Goal: Task Accomplishment & Management: Complete application form

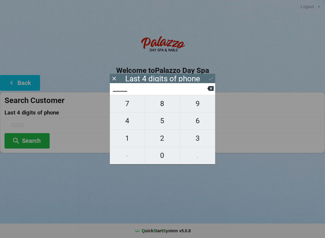
click at [130, 137] on span "1" at bounding box center [127, 138] width 35 height 13
type input "1___"
click at [197, 122] on span "6" at bounding box center [197, 120] width 35 height 13
type input "16__"
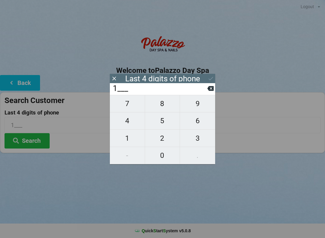
type input "16__"
click at [200, 123] on span "6" at bounding box center [197, 120] width 35 height 13
type input "166_"
click at [126, 105] on span "7" at bounding box center [127, 103] width 35 height 13
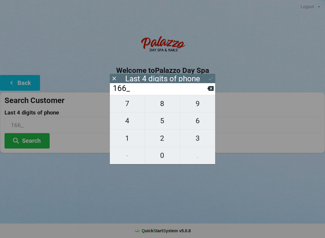
type input "1667"
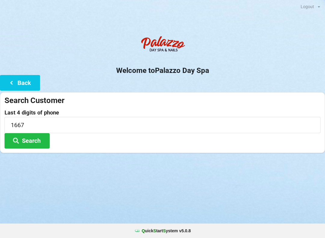
click at [58, 176] on div "Logout Logout Sign-In Welcome to Palazzo Day Spa Back Search Customer Last 4 di…" at bounding box center [162, 119] width 325 height 238
click at [28, 140] on button "Search" at bounding box center [27, 140] width 45 height 15
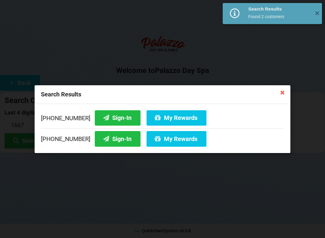
click at [106, 143] on button "Sign-In" at bounding box center [118, 138] width 46 height 15
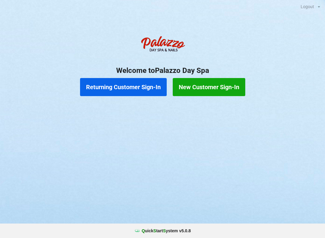
click at [140, 88] on button "Returning Customer Sign-In" at bounding box center [123, 87] width 87 height 18
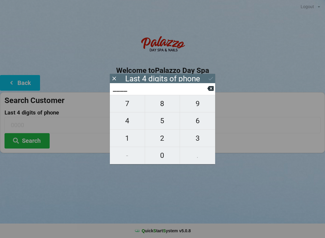
click at [168, 140] on span "2" at bounding box center [162, 138] width 35 height 13
type input "2___"
click at [126, 142] on span "1" at bounding box center [127, 138] width 35 height 13
type input "21__"
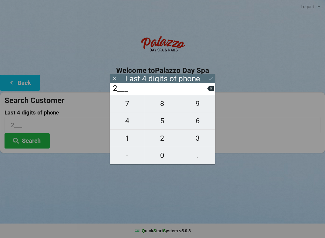
type input "21__"
click at [199, 129] on button "6" at bounding box center [197, 120] width 35 height 17
type input "216_"
click at [165, 124] on span "5" at bounding box center [162, 120] width 35 height 13
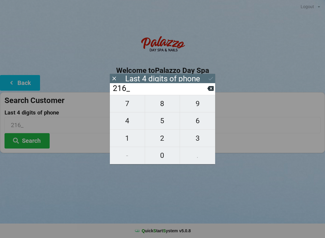
type input "2165"
click at [129, 102] on div "7 8 9 4 5 6 1 2 3 - 0 ." at bounding box center [162, 129] width 105 height 69
click at [206, 110] on div "7 8 9 4 5 6 1 2 3 - 0 ." at bounding box center [162, 129] width 105 height 69
click at [205, 90] on input "2165" at bounding box center [159, 89] width 95 height 10
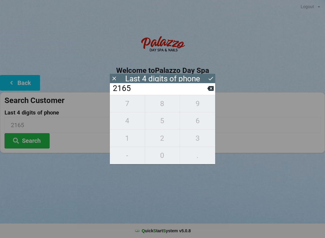
click at [204, 91] on input "2165" at bounding box center [159, 89] width 95 height 10
click at [203, 92] on input "2165" at bounding box center [159, 89] width 95 height 10
click at [209, 92] on button at bounding box center [210, 88] width 6 height 8
click at [208, 92] on button at bounding box center [210, 88] width 6 height 8
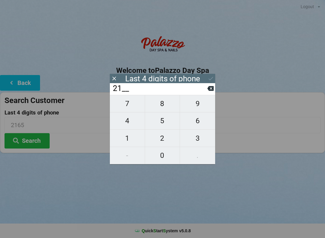
click at [204, 93] on input "21__" at bounding box center [159, 89] width 95 height 10
click at [207, 93] on input "21__" at bounding box center [159, 89] width 95 height 10
click at [207, 92] on button at bounding box center [210, 88] width 6 height 8
click at [207, 93] on input "2___" at bounding box center [159, 89] width 95 height 10
click at [209, 92] on button at bounding box center [210, 88] width 6 height 8
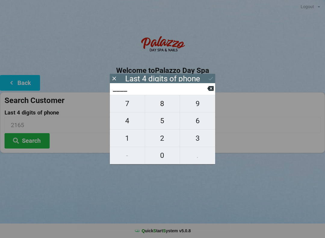
click at [130, 109] on span "7" at bounding box center [127, 103] width 35 height 13
type input "7___"
click at [129, 109] on span "7" at bounding box center [127, 103] width 35 height 13
type input "77__"
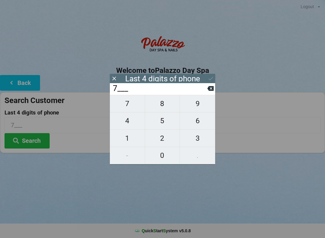
type input "77__"
click at [164, 159] on span "0" at bounding box center [162, 155] width 35 height 13
type input "770_"
click at [165, 107] on span "8" at bounding box center [162, 103] width 35 height 13
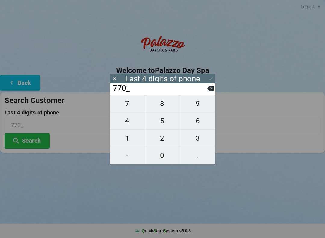
type input "7708"
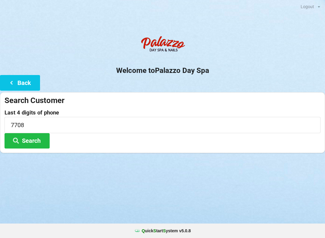
click at [68, 174] on div "Logout Logout Sign-In Welcome to Palazzo Day Spa Back Search Customer Last 4 di…" at bounding box center [162, 119] width 325 height 238
